Goal: Task Accomplishment & Management: Manage account settings

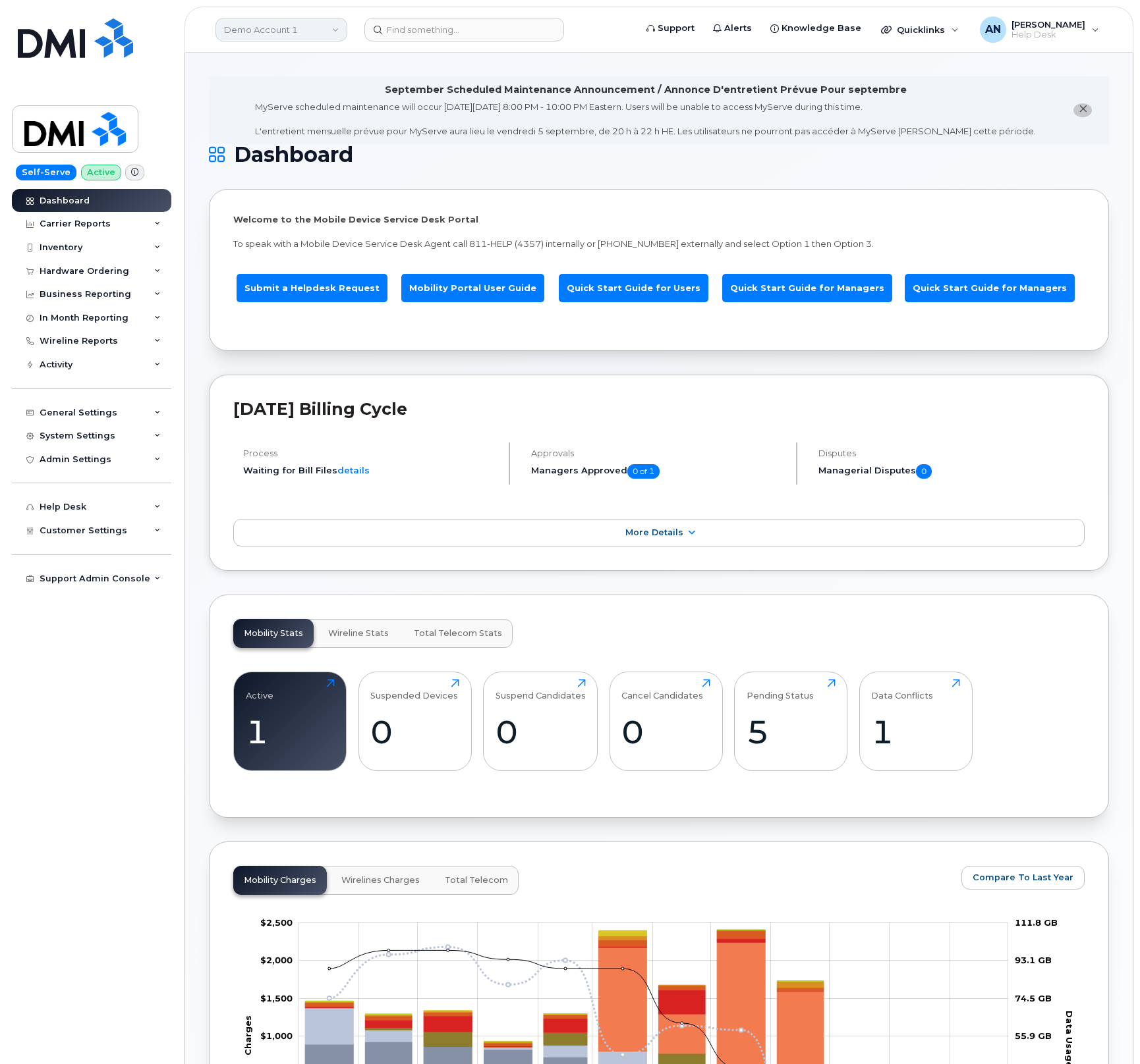
click at [267, 30] on link "Demo Account 1" at bounding box center [281, 30] width 131 height 24
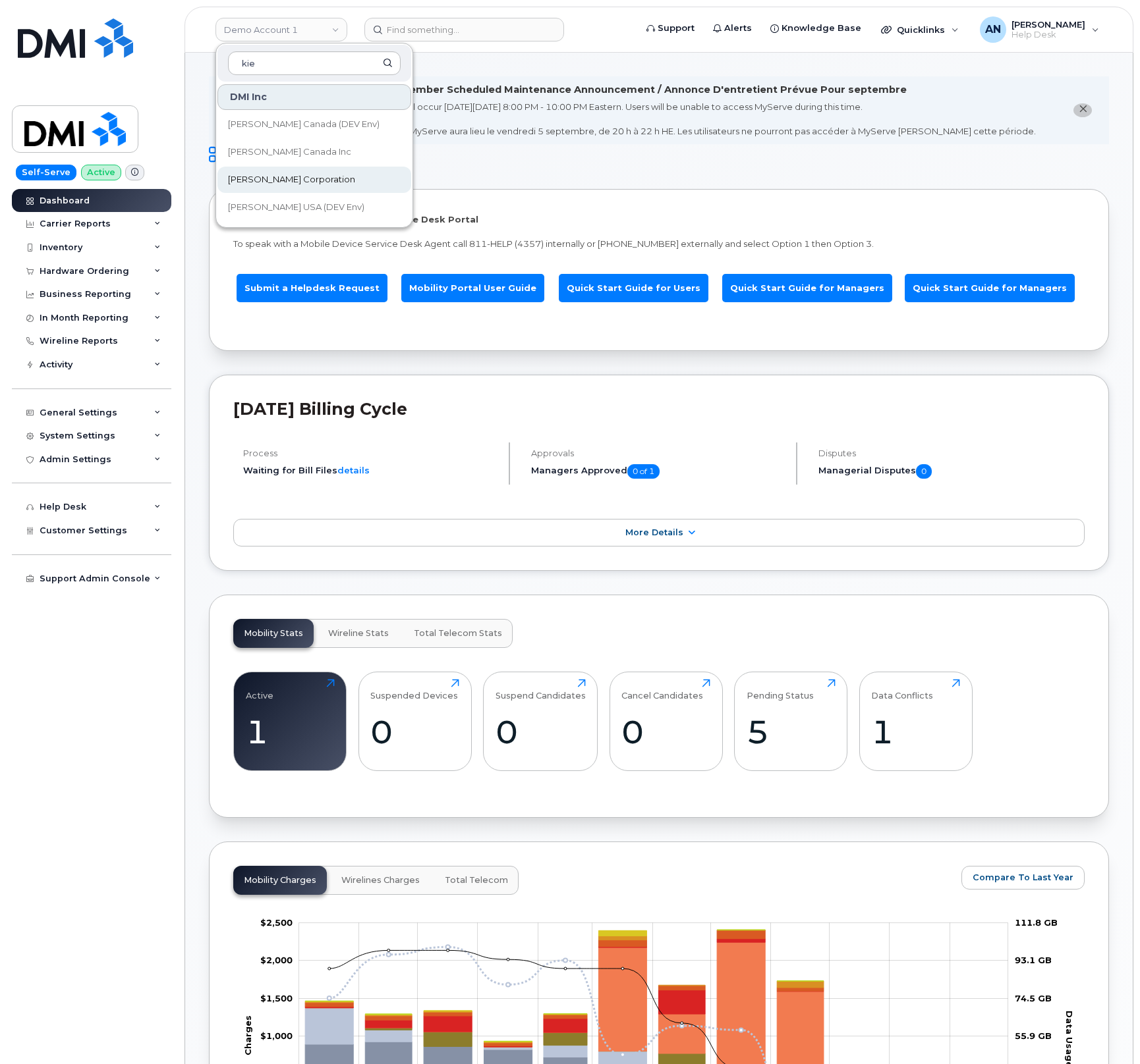
type input "kie"
click at [325, 178] on link "[PERSON_NAME] Corporation" at bounding box center [314, 179] width 194 height 26
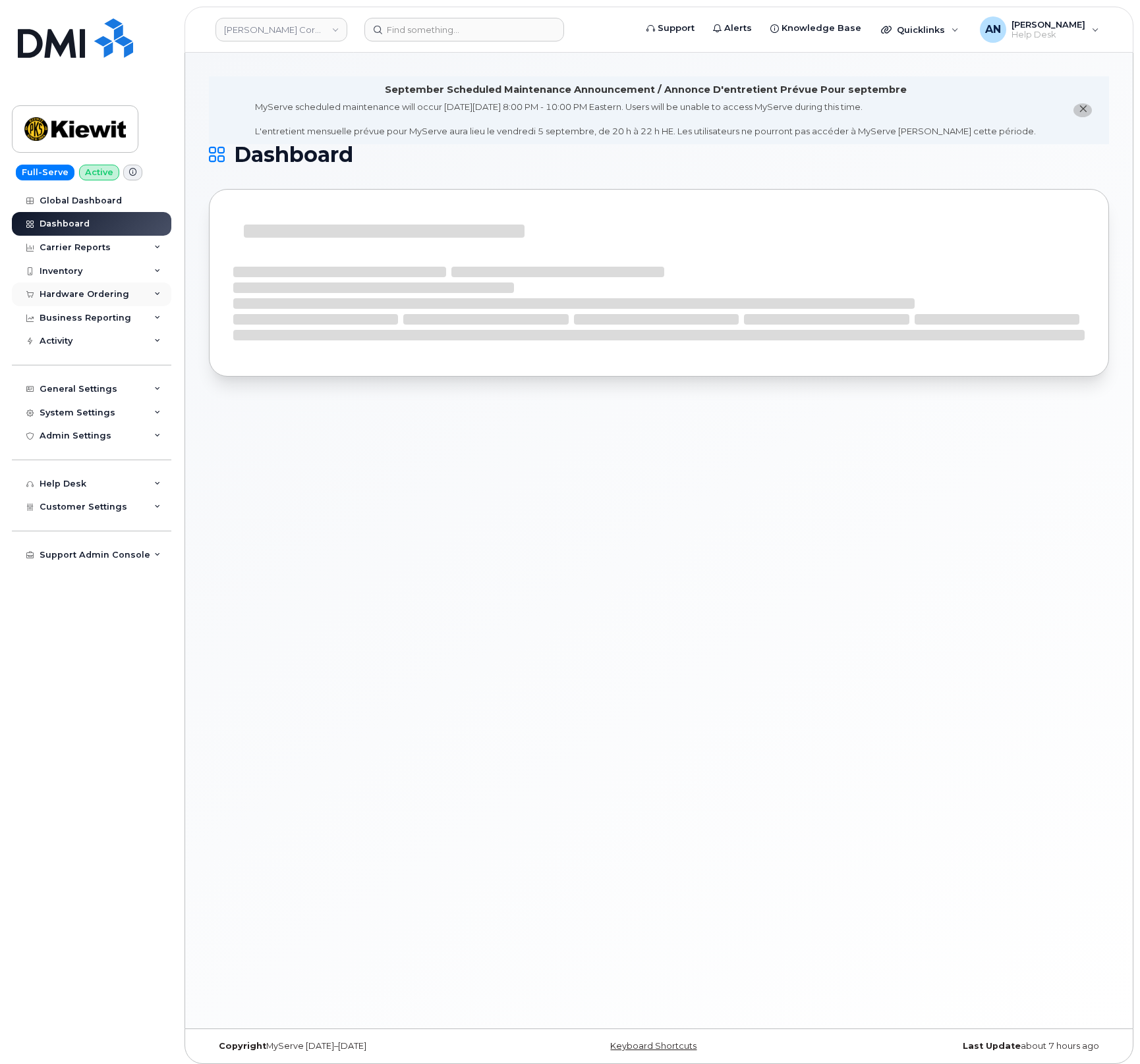
click at [114, 296] on div "Hardware Ordering" at bounding box center [84, 294] width 90 height 10
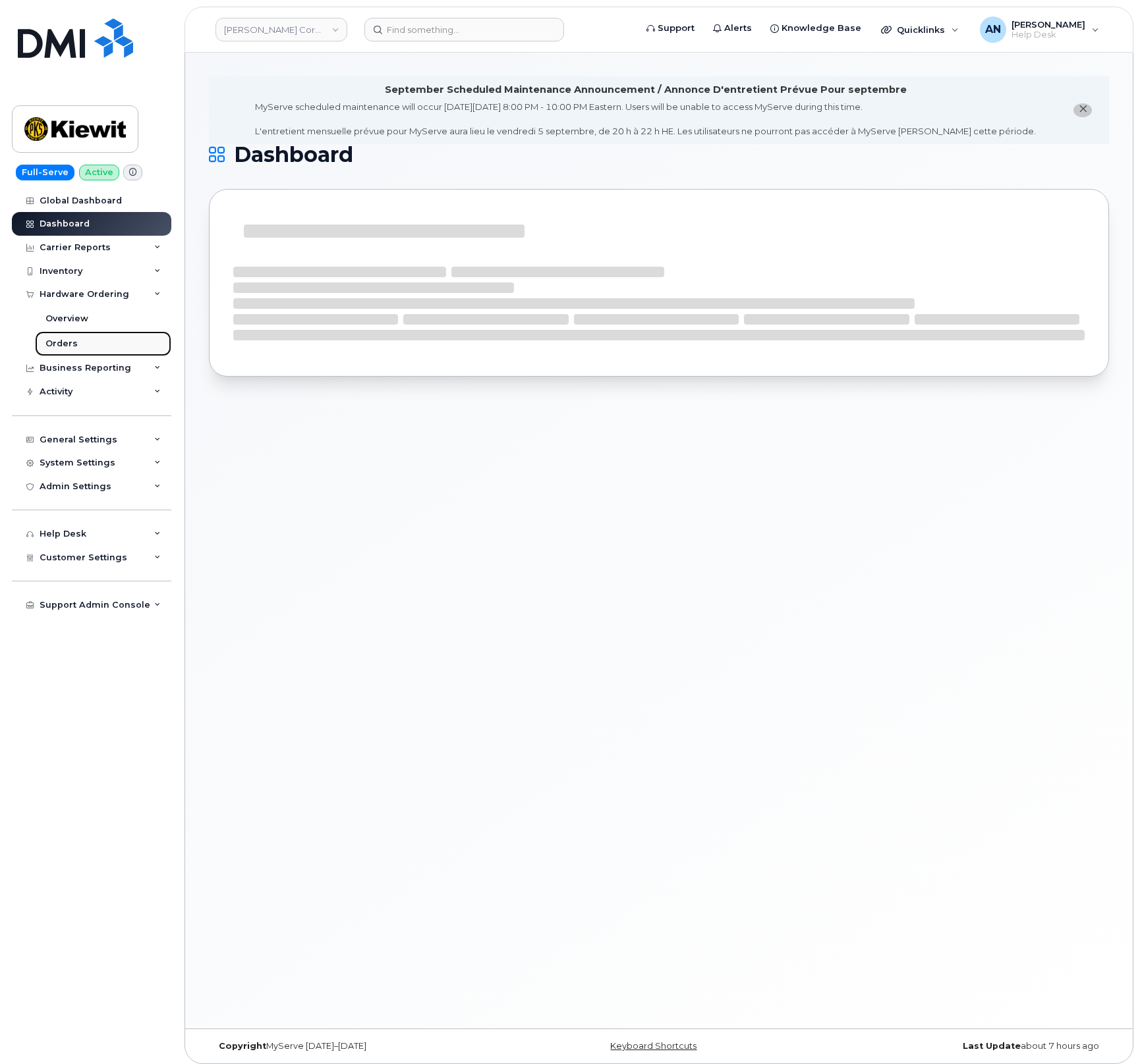
click at [106, 345] on link "Orders" at bounding box center [102, 344] width 136 height 25
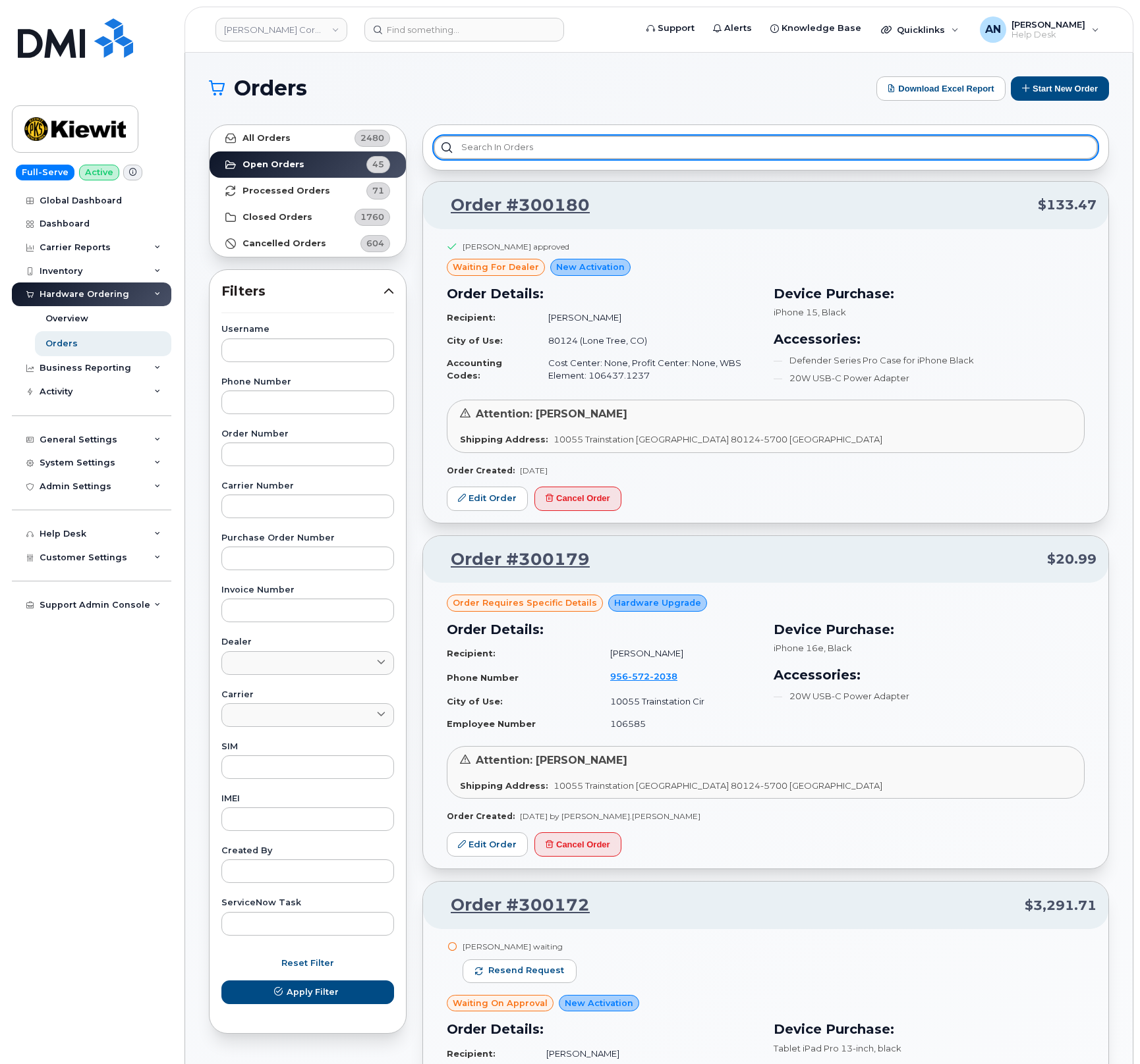
click at [545, 148] on input "text" at bounding box center [766, 148] width 664 height 24
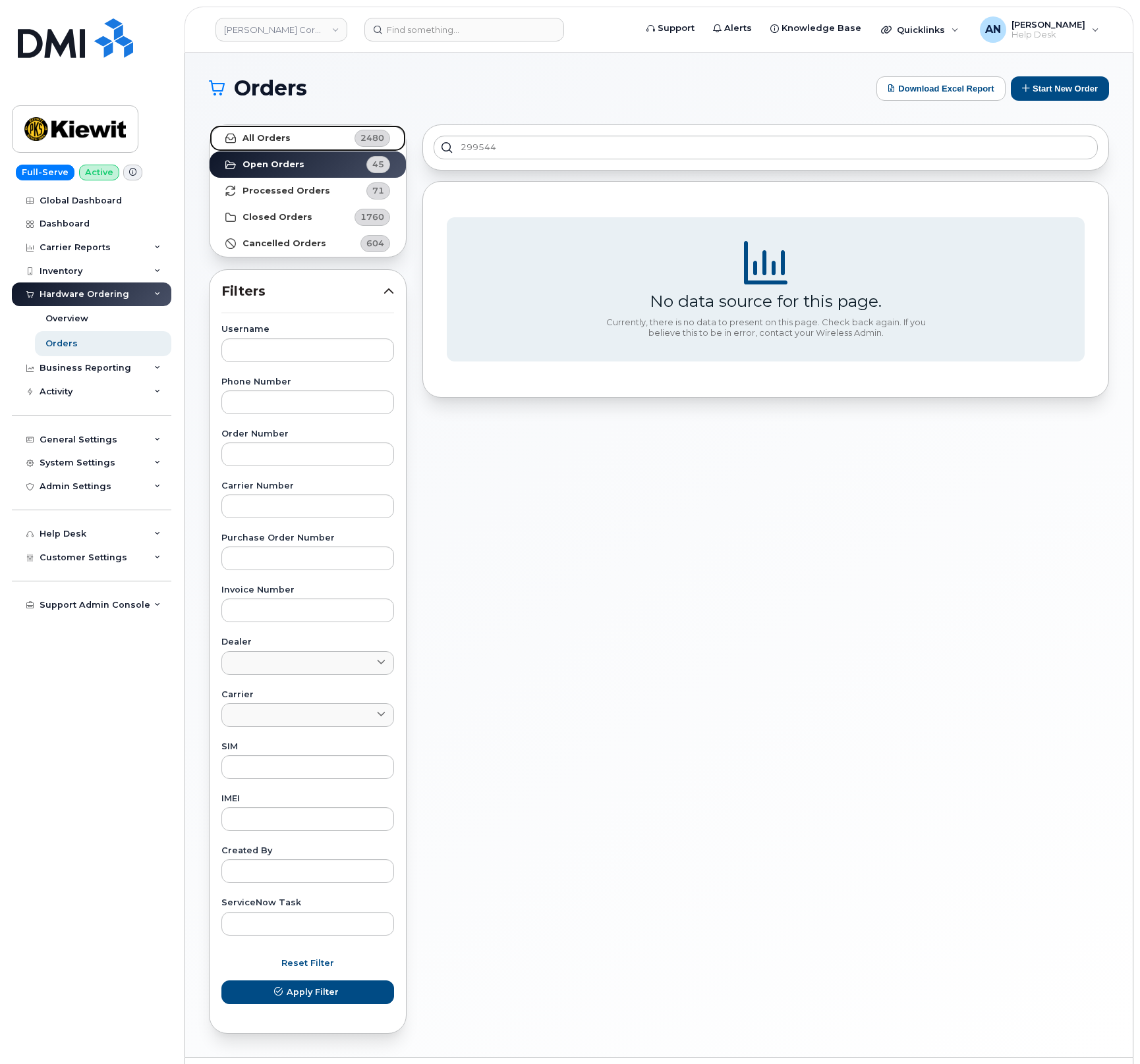
click at [293, 134] on link "All Orders 2480" at bounding box center [308, 138] width 197 height 26
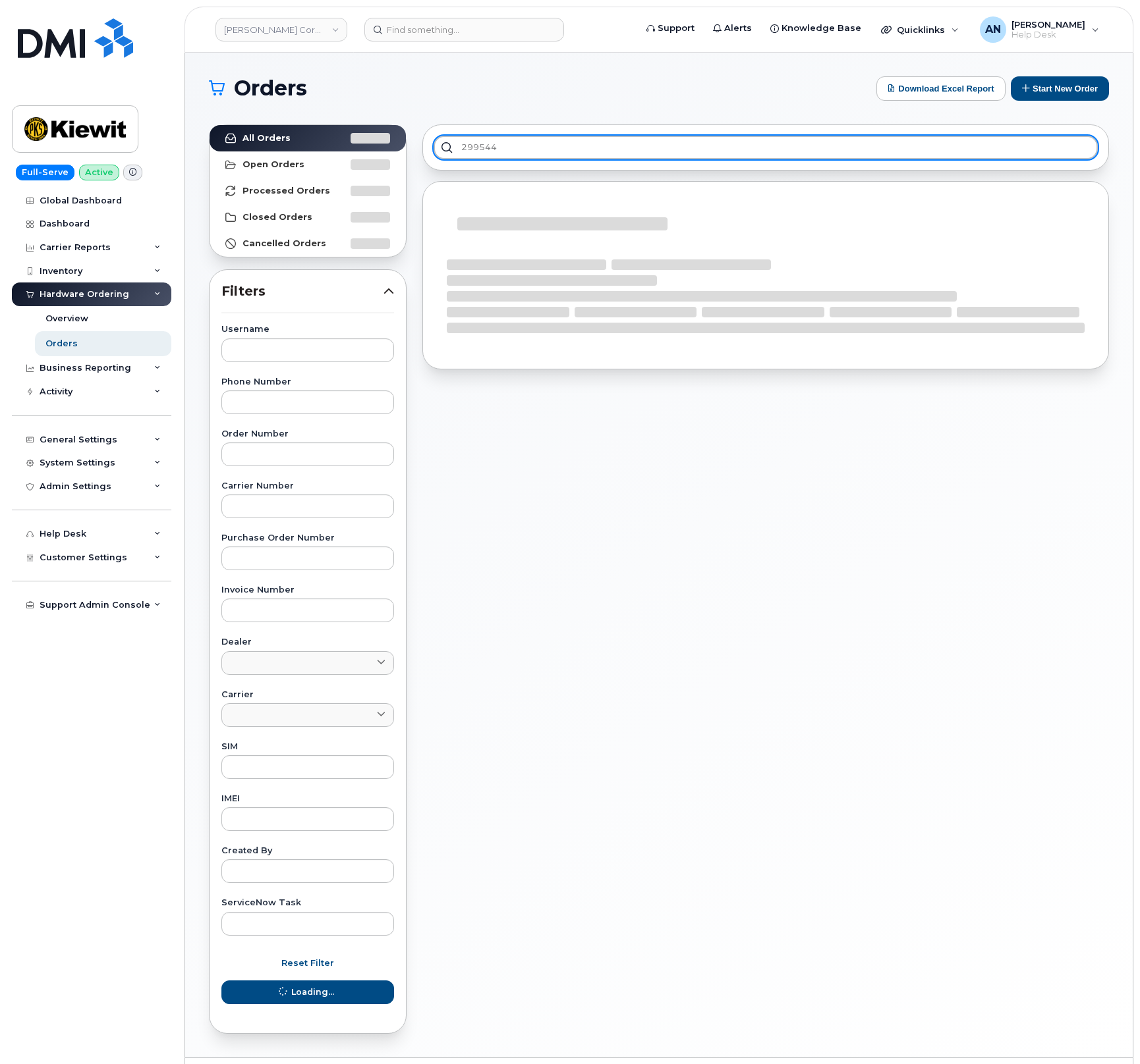
click at [599, 157] on input "299544" at bounding box center [766, 148] width 664 height 24
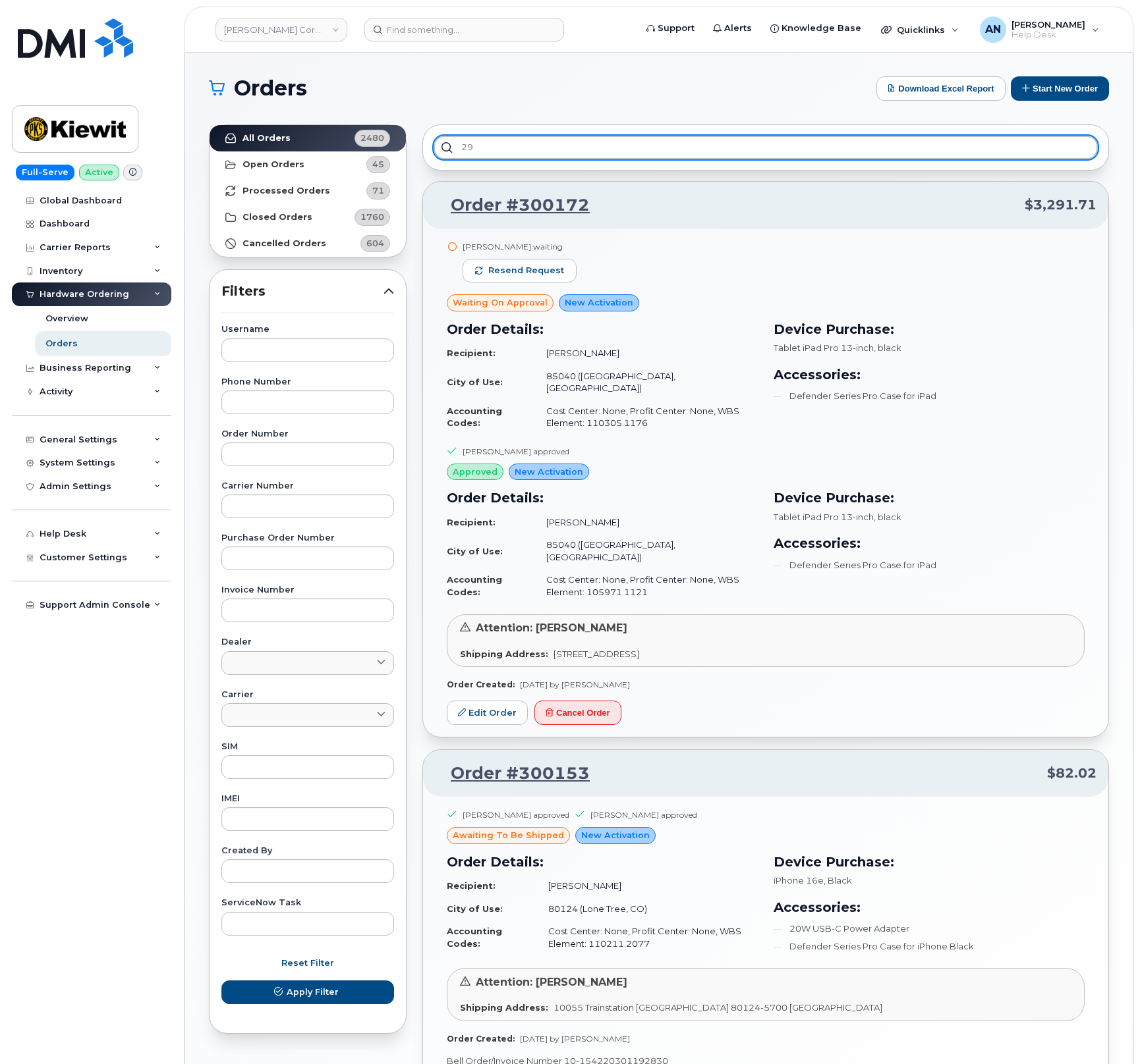
type input "2"
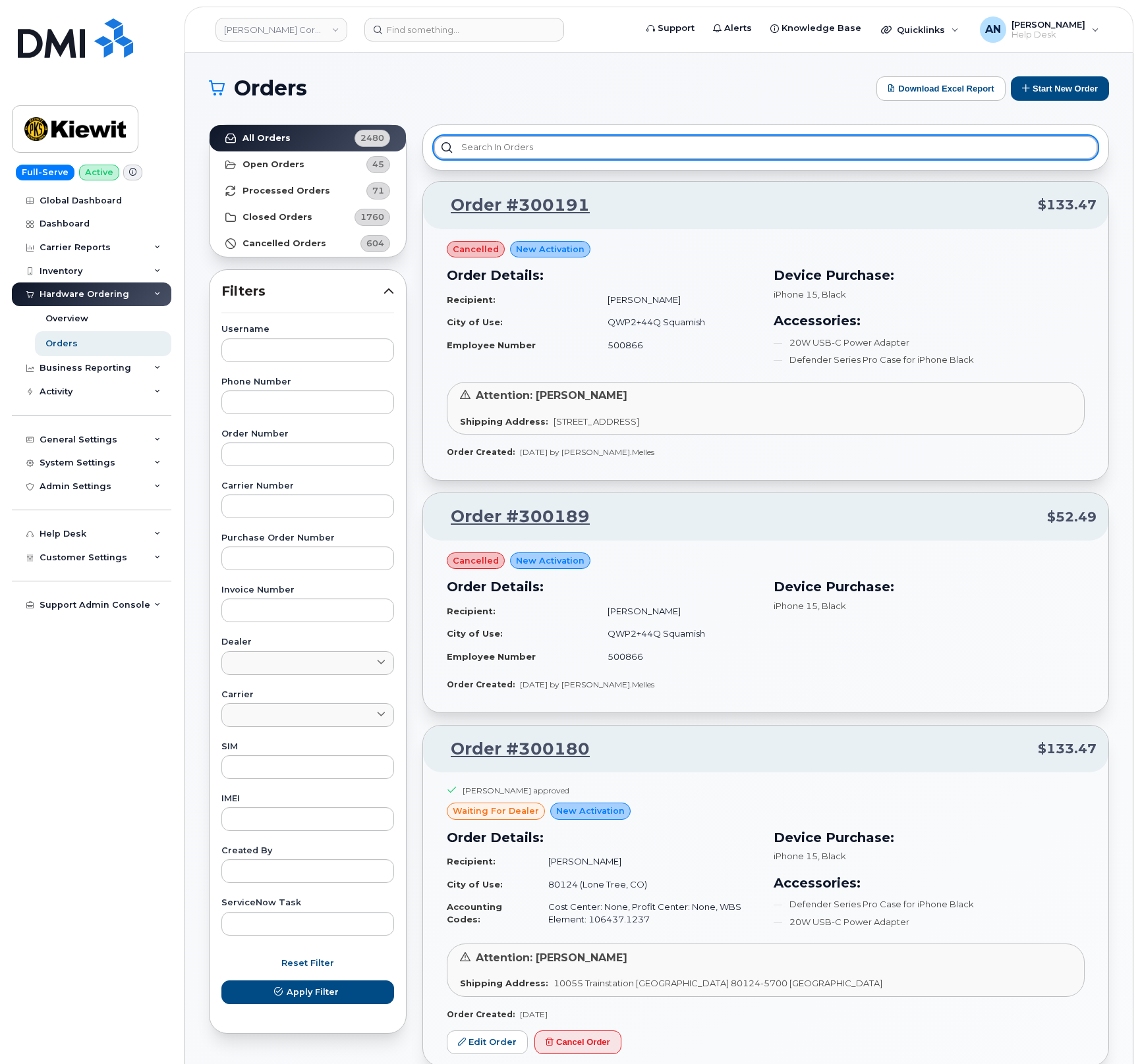
click at [559, 145] on input "text" at bounding box center [766, 148] width 664 height 24
paste input "299646"
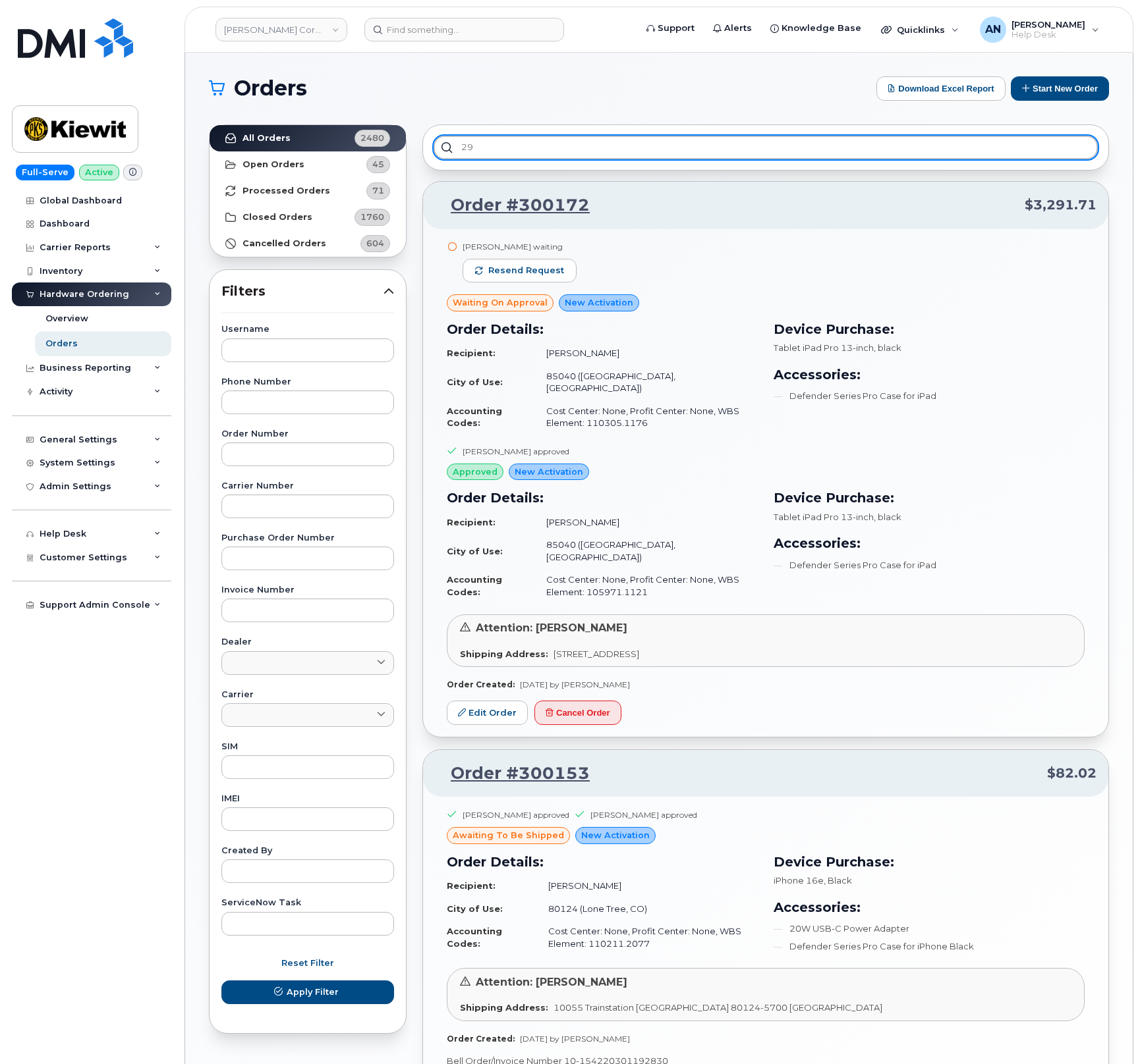
type input "2"
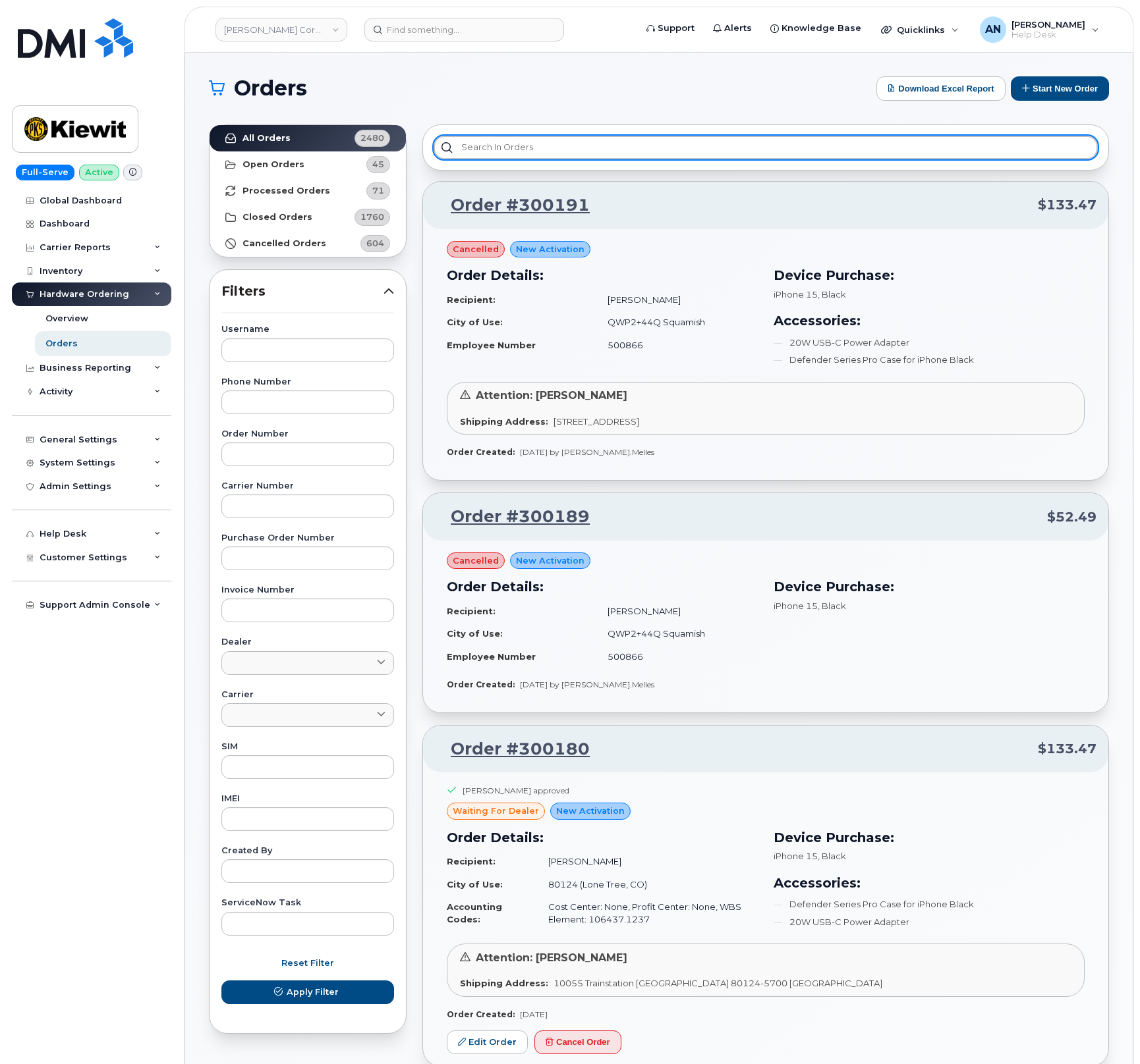
click at [481, 149] on input "text" at bounding box center [766, 148] width 664 height 24
paste input "299646"
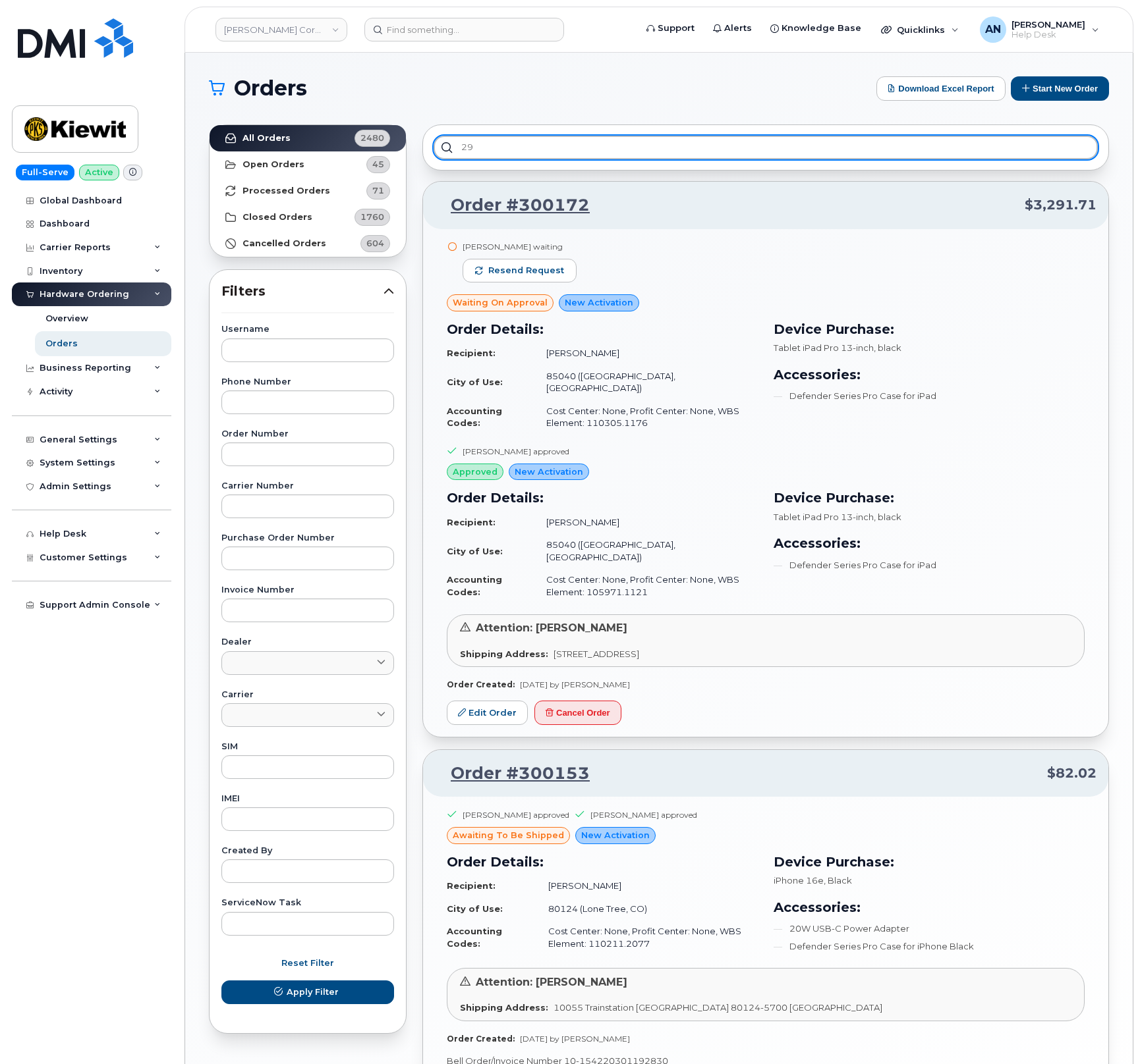
type input "2"
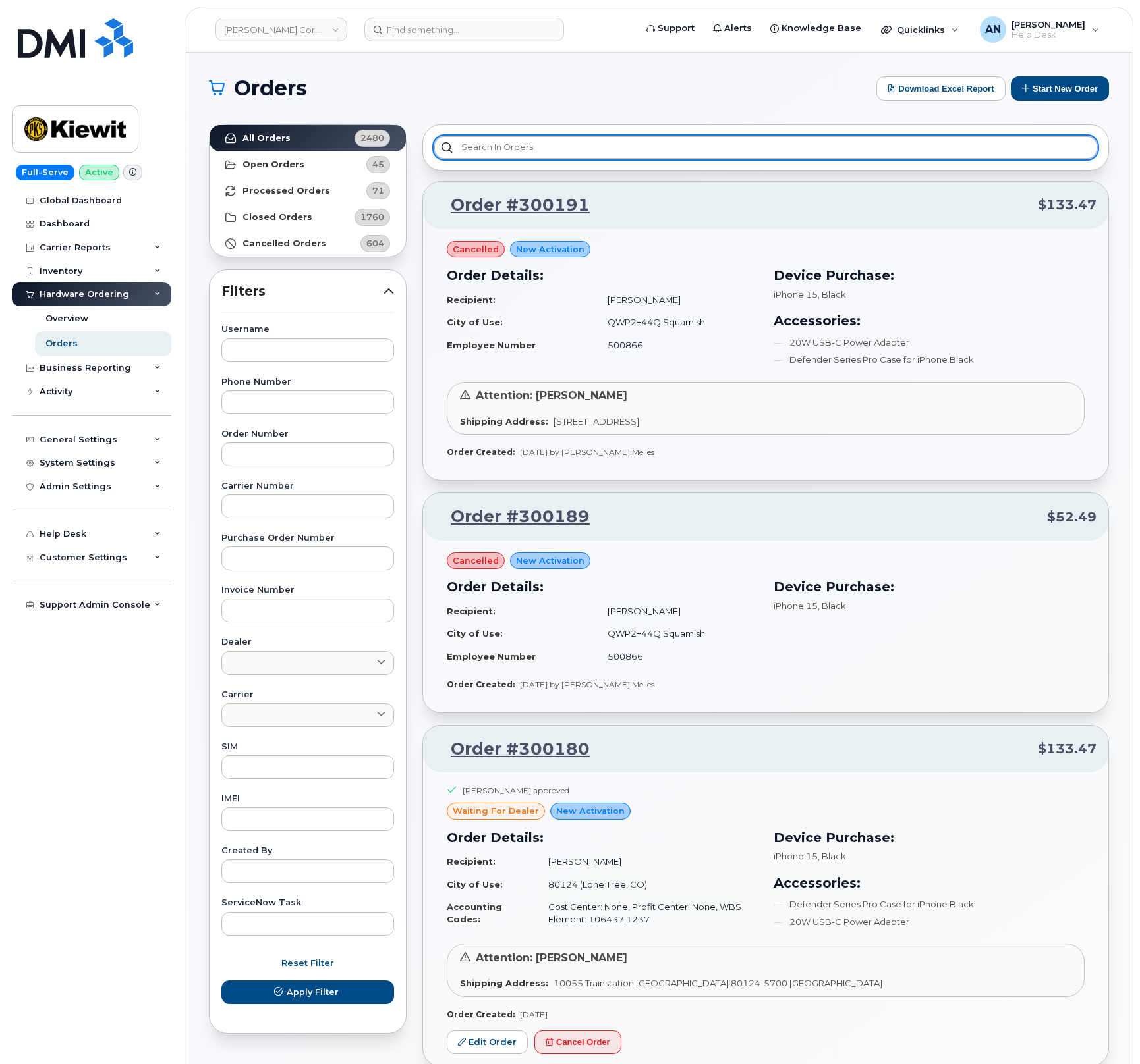
click at [618, 149] on input "text" at bounding box center [766, 148] width 664 height 24
paste input "298853"
type input "298853"
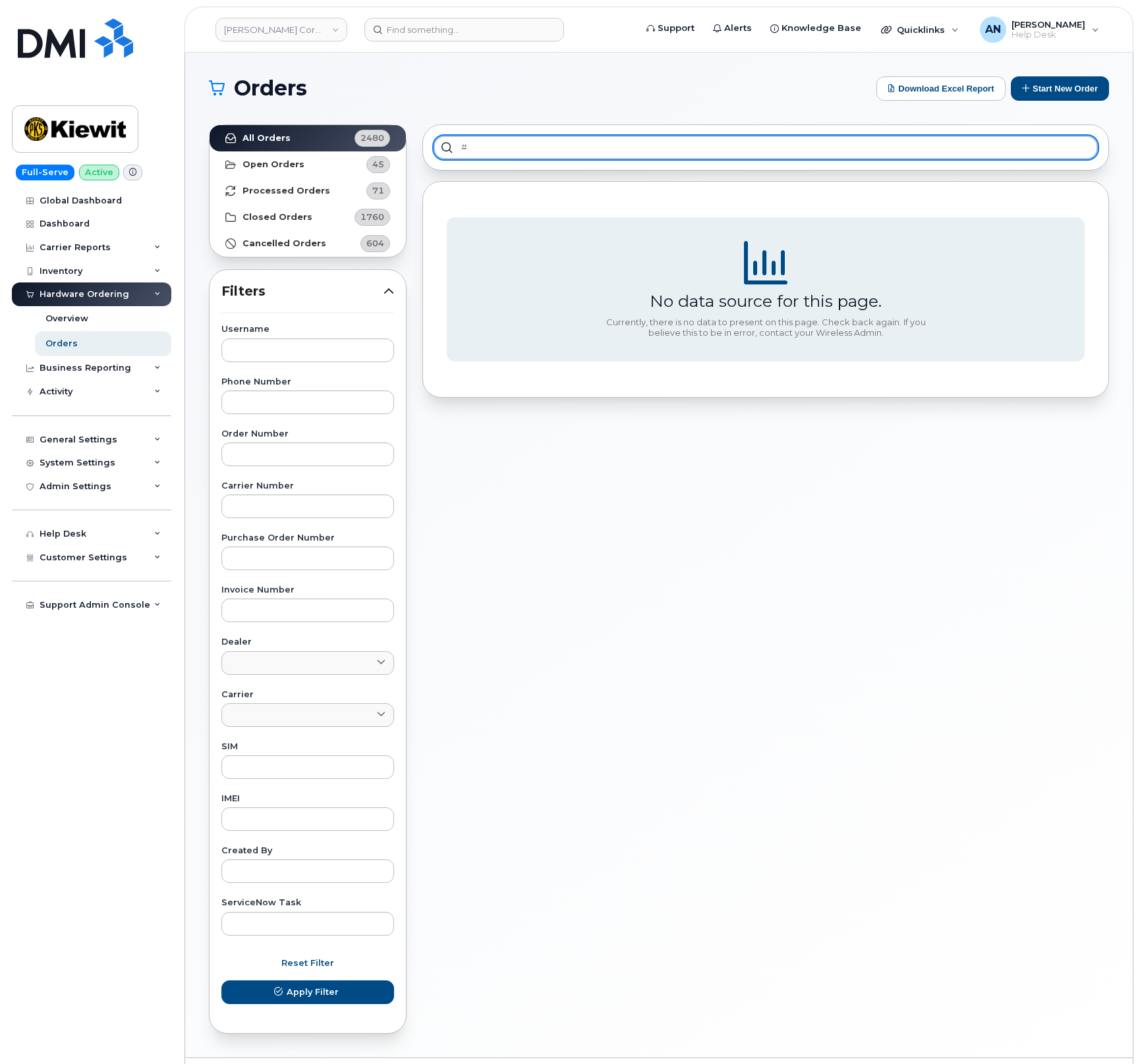
paste input "298853"
type input "#298853"
drag, startPoint x: 531, startPoint y: 145, endPoint x: 428, endPoint y: 152, distance: 103.2
click at [433, 152] on input "#298853" at bounding box center [766, 148] width 664 height 24
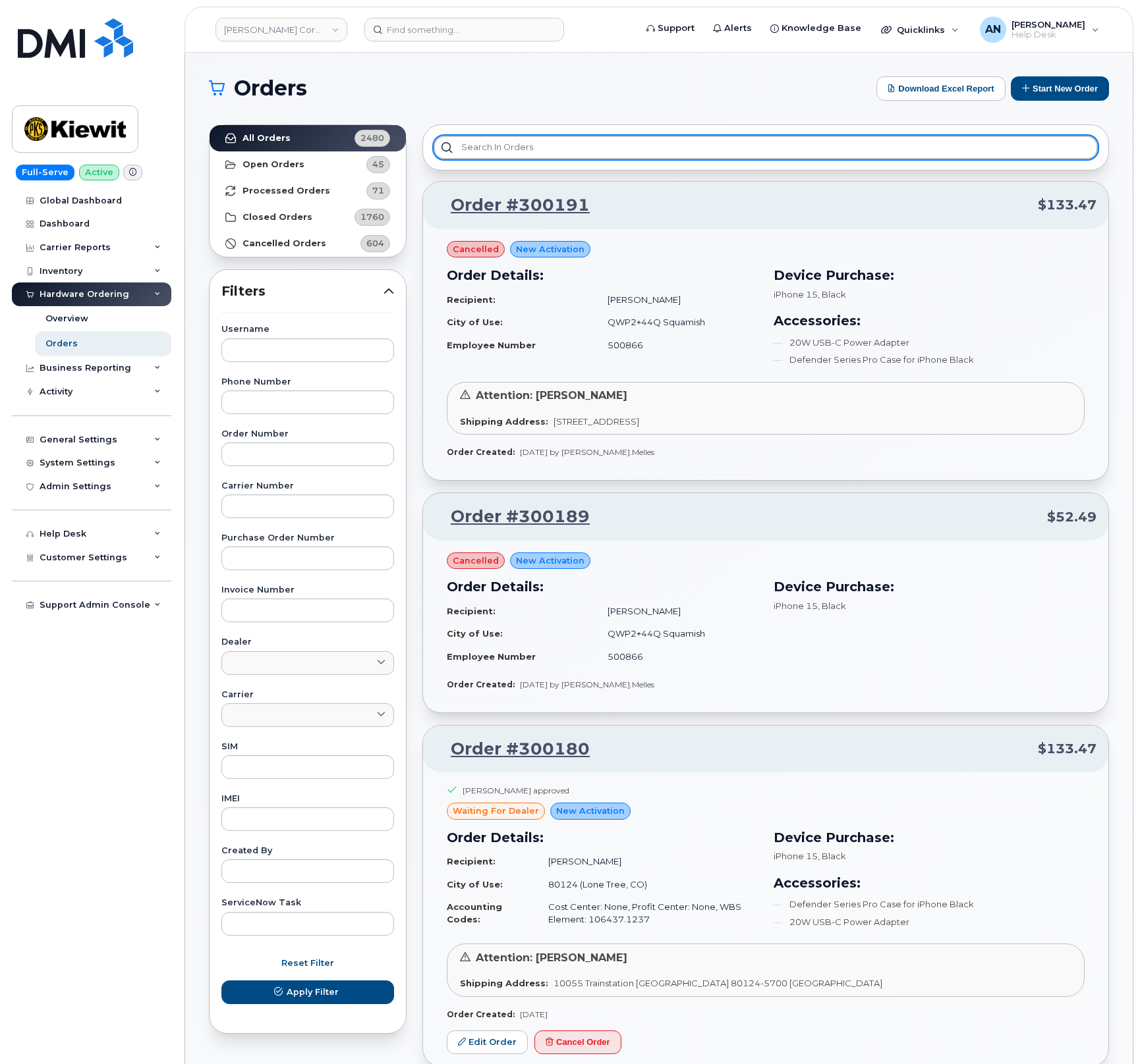
click at [510, 152] on input "text" at bounding box center [766, 148] width 664 height 24
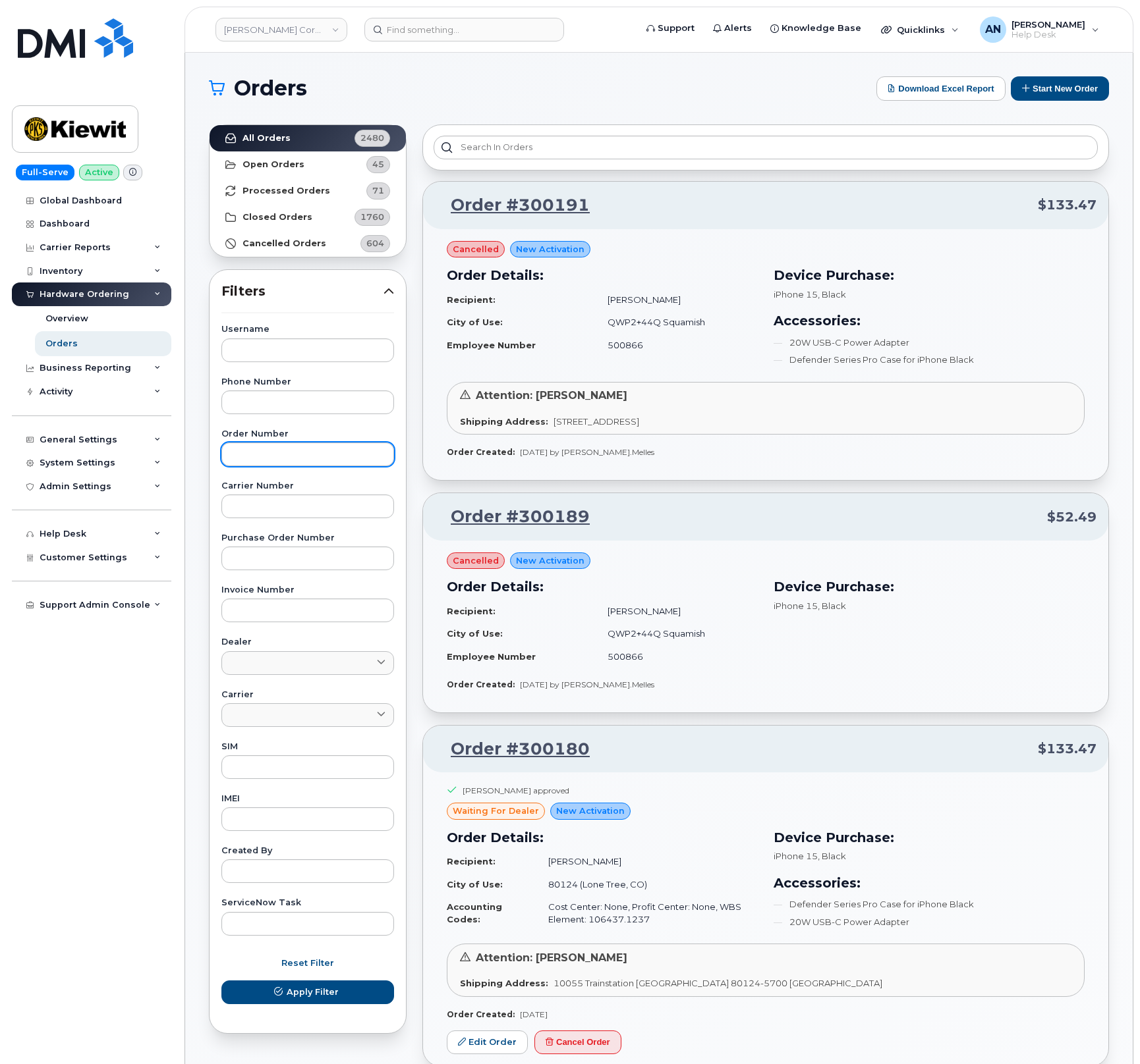
drag, startPoint x: 308, startPoint y: 475, endPoint x: 308, endPoint y: 467, distance: 8.0
click at [308, 474] on div "Username Phone Number Order Number Carrier Number Purchase Order Number Invoice…" at bounding box center [308, 630] width 205 height 609
click at [310, 466] on input "text" at bounding box center [307, 455] width 172 height 24
click at [312, 462] on input "text" at bounding box center [307, 455] width 172 height 24
paste input "298853"
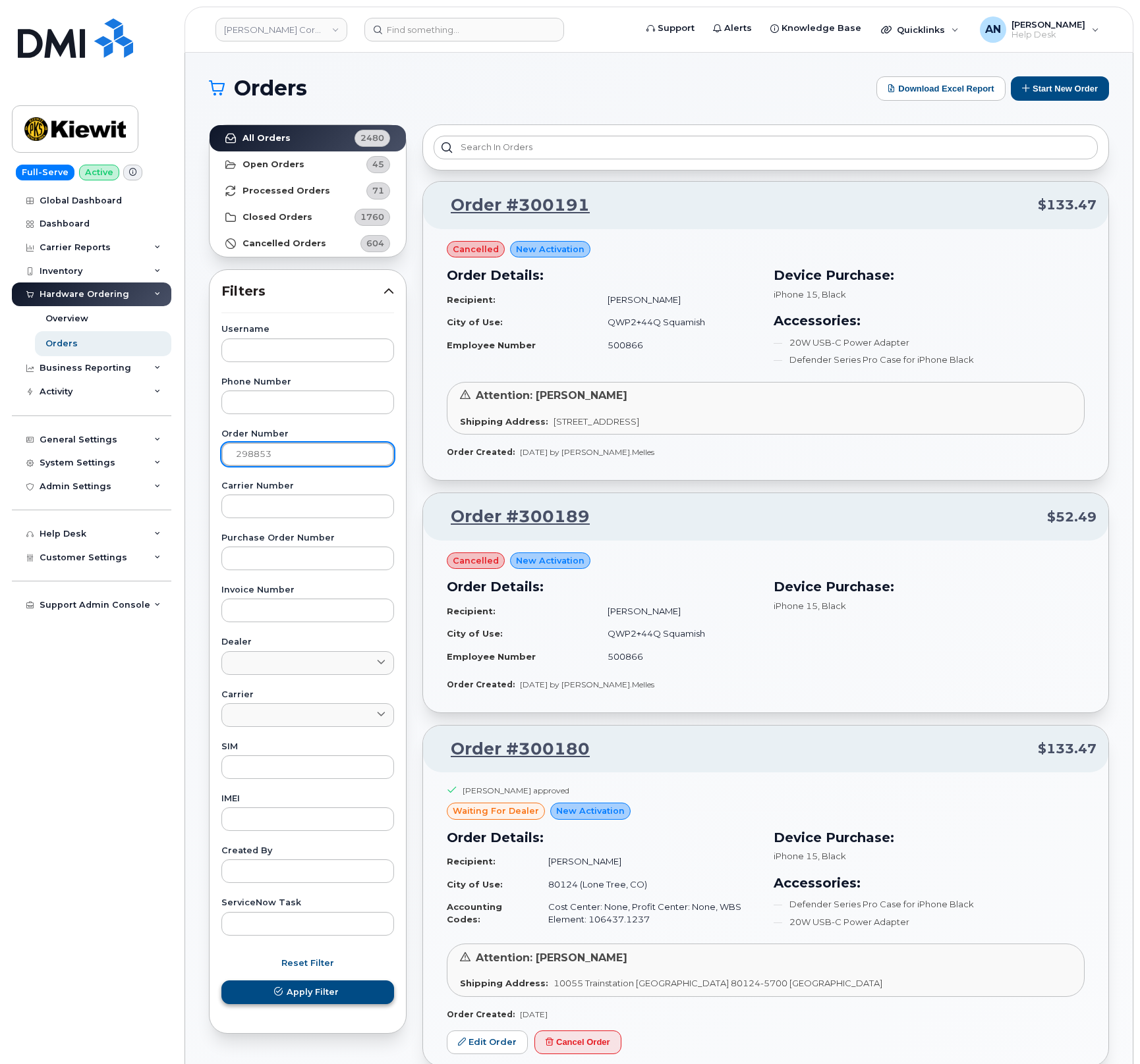
type input "298853"
click at [307, 990] on span "Apply Filter" at bounding box center [312, 992] width 52 height 13
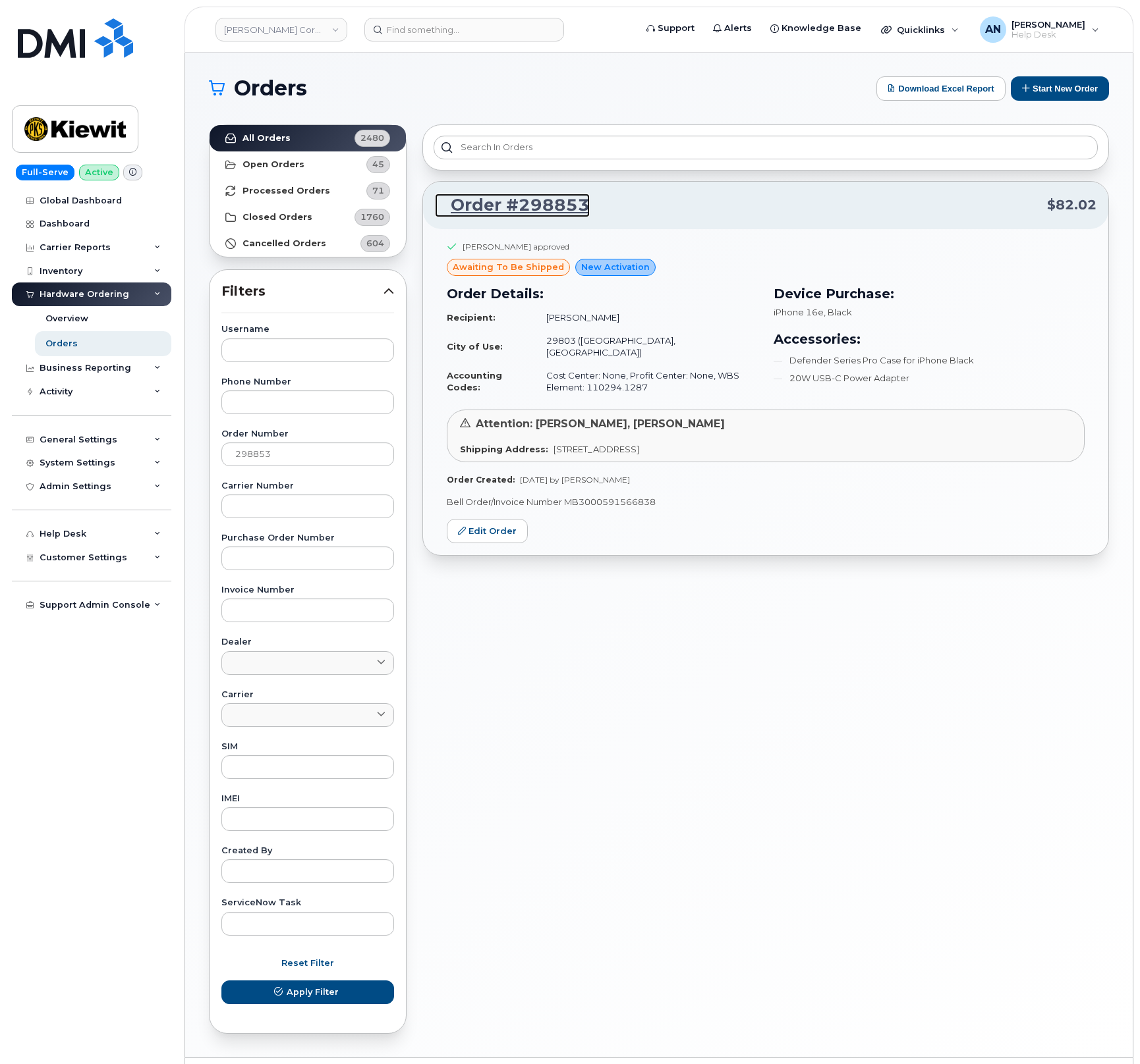
click at [529, 206] on link "Order #298853" at bounding box center [512, 205] width 155 height 24
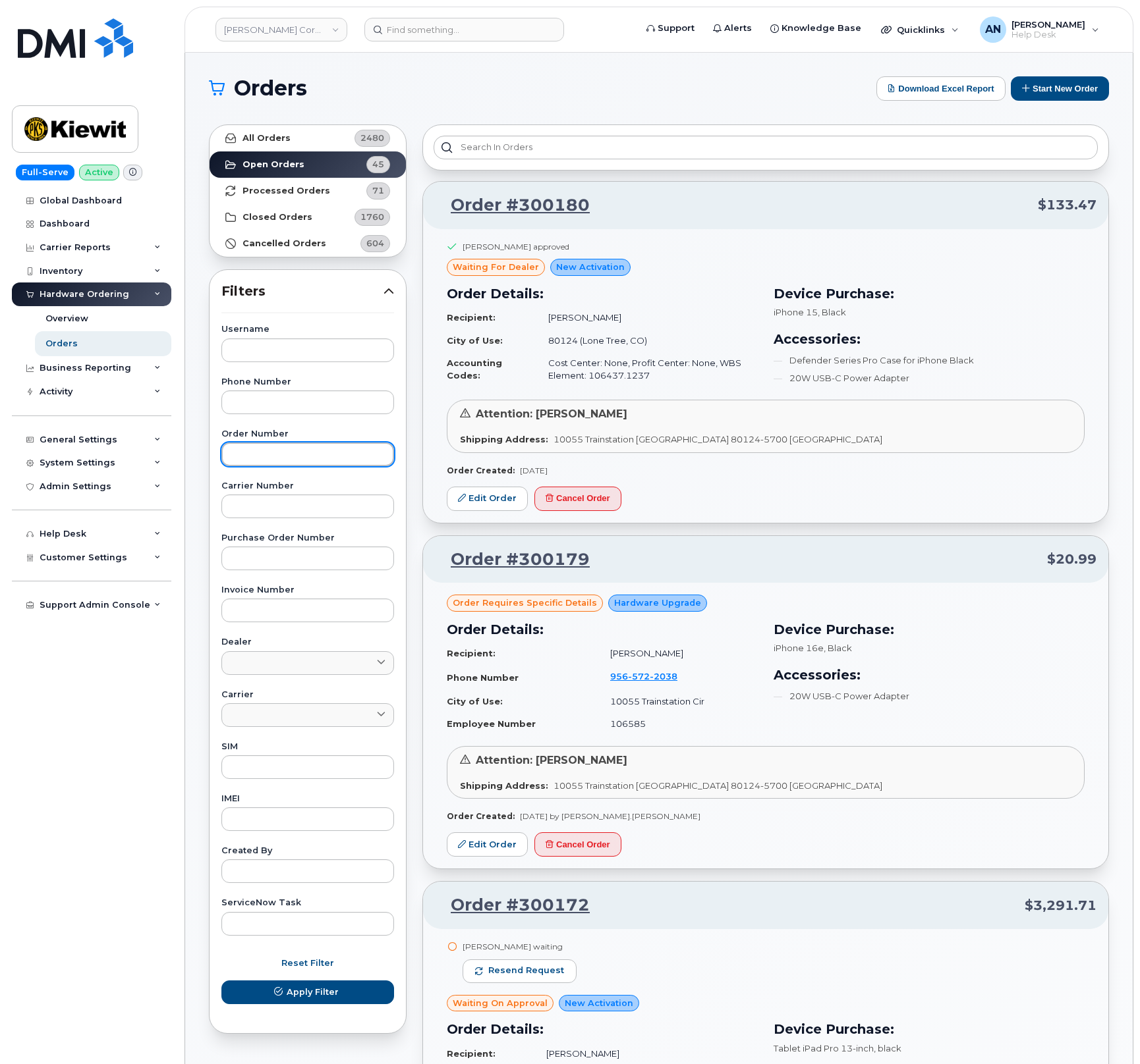
click at [308, 453] on input "text" at bounding box center [307, 455] width 172 height 24
paste input "298853"
type input "298853"
click at [313, 993] on span "Apply Filter" at bounding box center [312, 992] width 52 height 13
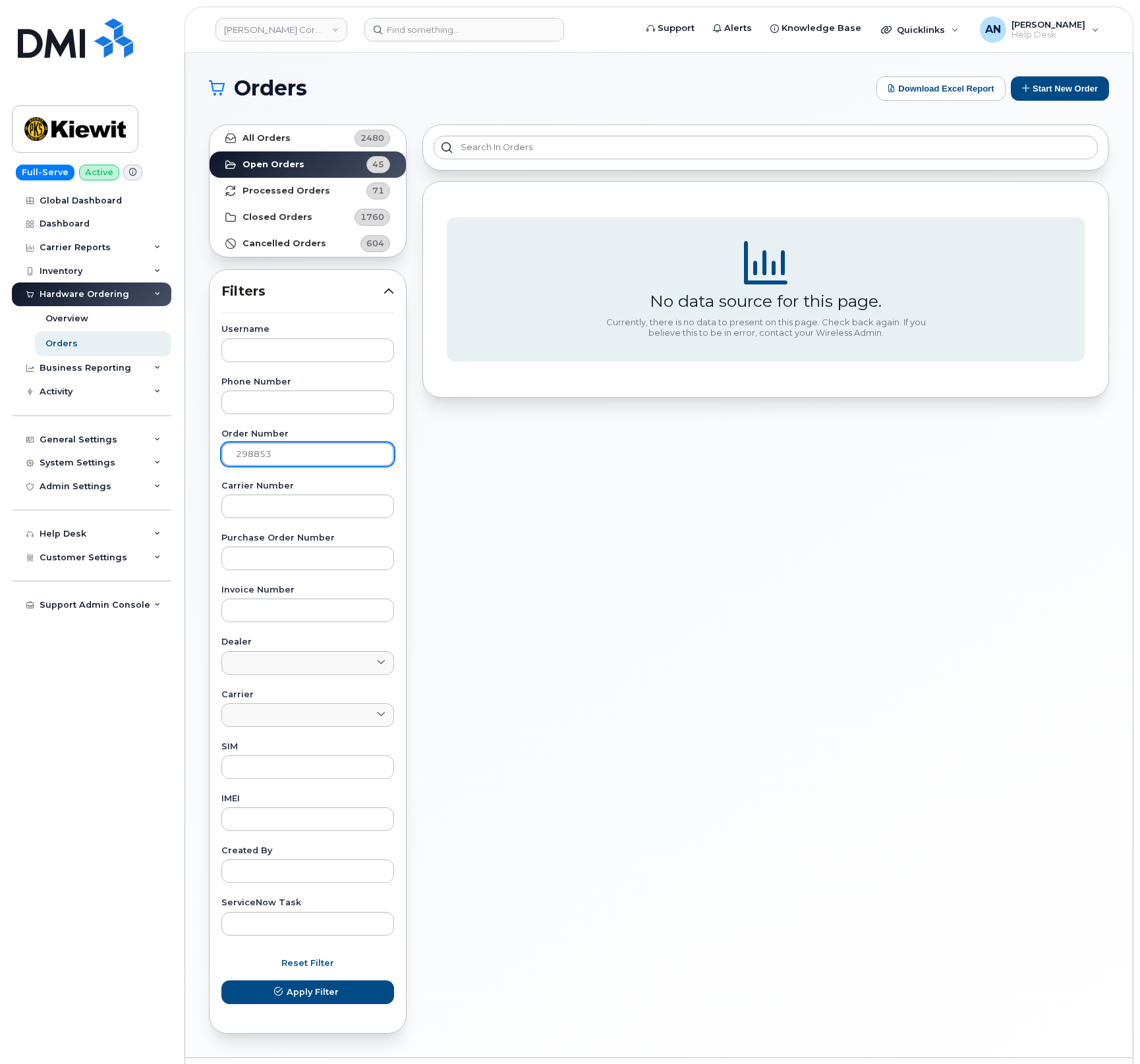
click at [297, 462] on input "298853" at bounding box center [307, 455] width 172 height 24
drag, startPoint x: 298, startPoint y: 457, endPoint x: 142, endPoint y: 460, distance: 156.0
click at [221, 460] on input "298853" at bounding box center [307, 455] width 172 height 24
click at [310, 148] on link "All Orders 2480" at bounding box center [308, 138] width 197 height 26
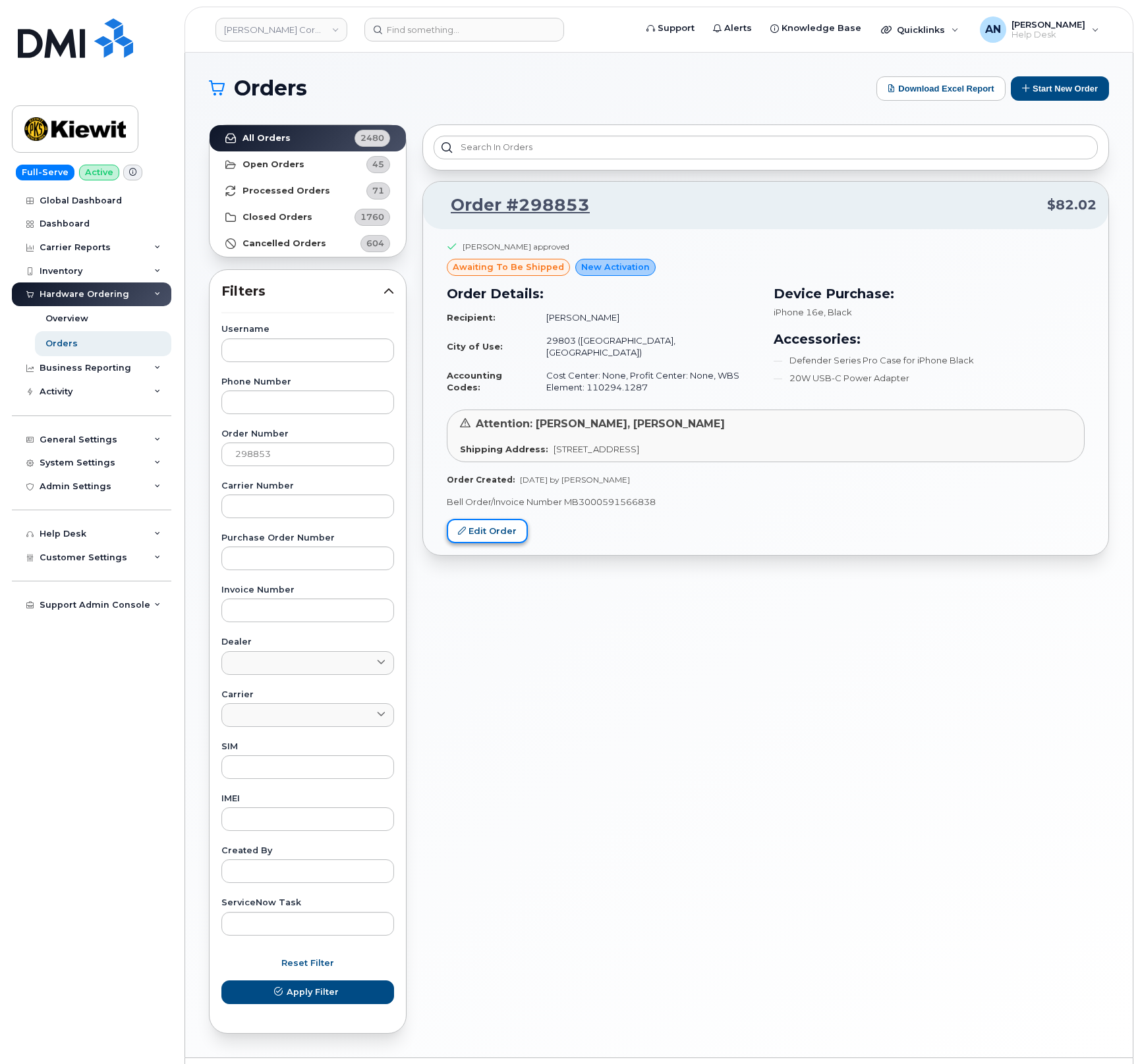
click at [506, 526] on link "Edit Order" at bounding box center [487, 531] width 81 height 24
